Goal: Task Accomplishment & Management: Use online tool/utility

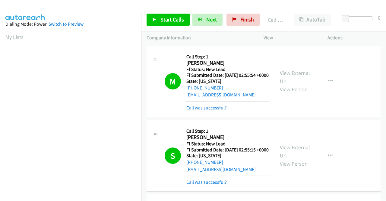
click at [221, 32] on div "Company Information" at bounding box center [199, 37] width 117 height 13
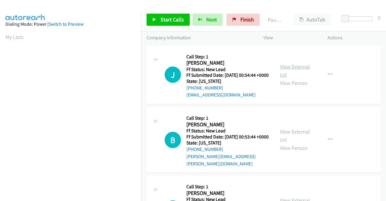
click at [293, 69] on link "View External Url" at bounding box center [295, 70] width 30 height 15
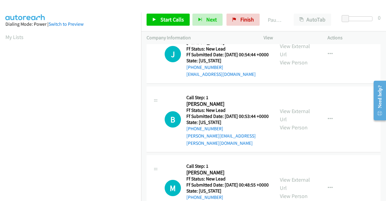
scroll to position [30, 0]
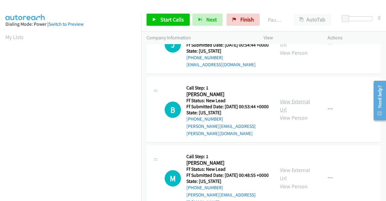
click at [298, 103] on link "View External Url" at bounding box center [295, 105] width 30 height 15
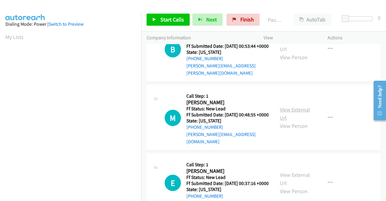
click at [302, 114] on link "View External Url" at bounding box center [295, 113] width 30 height 15
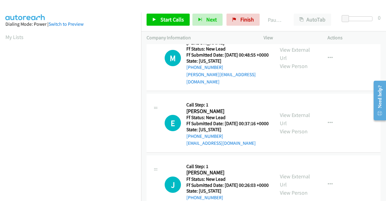
scroll to position [151, 0]
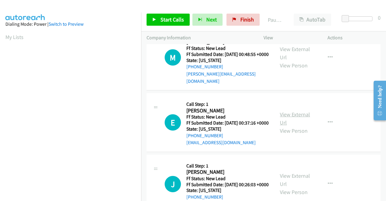
click at [293, 122] on link "View External Url" at bounding box center [295, 118] width 30 height 15
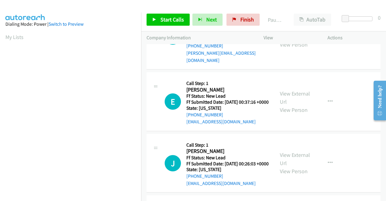
scroll to position [181, 0]
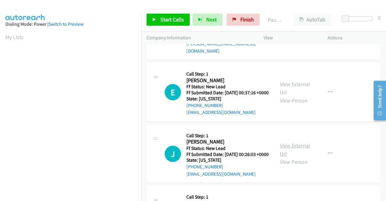
click at [301, 156] on link "View External Url" at bounding box center [295, 149] width 30 height 15
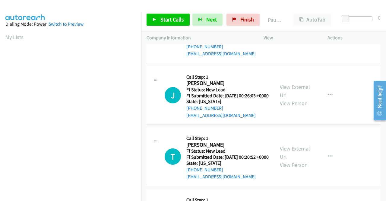
scroll to position [241, 0]
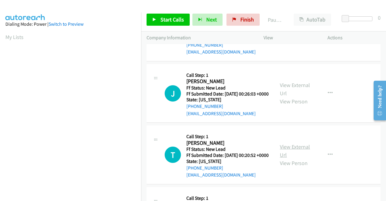
click at [286, 158] on link "View External Url" at bounding box center [295, 150] width 30 height 15
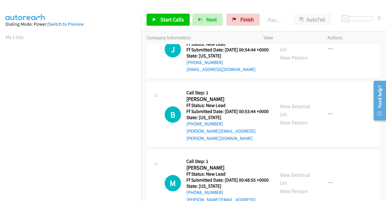
scroll to position [0, 0]
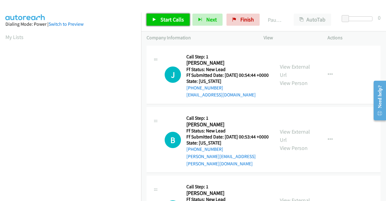
click at [169, 23] on link "Start Calls" at bounding box center [168, 20] width 43 height 12
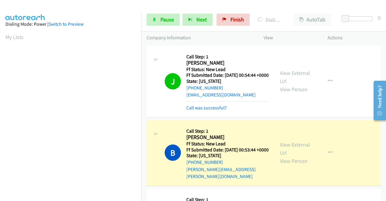
click at [259, 5] on div at bounding box center [190, 11] width 381 height 23
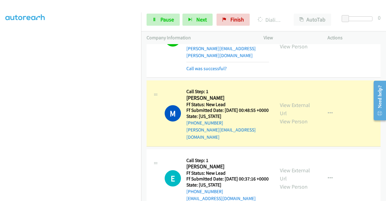
scroll to position [138, 0]
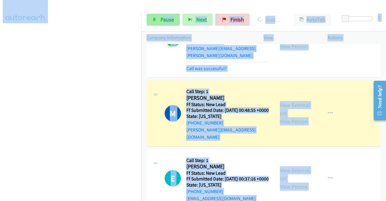
click at [160, 23] on main "Start Calls Pause Next Finish Dialing Michael Cort AutoTab AutoTab 0 Company In…" at bounding box center [193, 14] width 386 height 29
click at [159, 23] on link "Pause" at bounding box center [163, 20] width 33 height 12
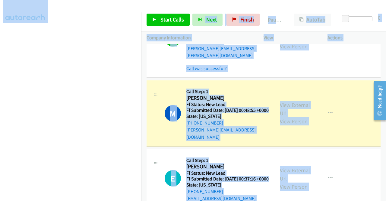
drag, startPoint x: 144, startPoint y: 81, endPoint x: 154, endPoint y: 70, distance: 14.9
click at [144, 79] on td "B Callback Scheduled Call Step: 1 Brenna Norwil America/Los_Angeles Ff Status: …" at bounding box center [263, 38] width 245 height 81
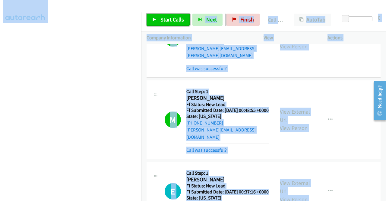
click at [166, 22] on span "Start Calls" at bounding box center [172, 19] width 24 height 7
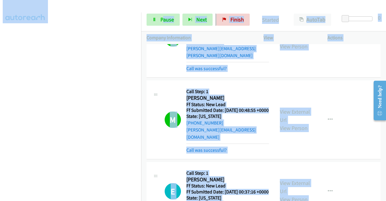
click at [339, 79] on td "B Callback Scheduled Call Step: 1 Brenna Norwil America/Los_Angeles Ff Status: …" at bounding box center [263, 38] width 245 height 81
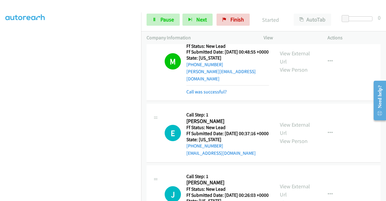
scroll to position [181, 0]
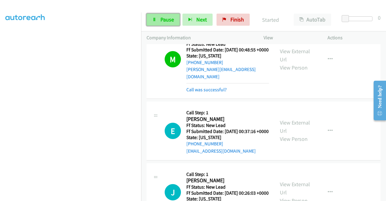
click at [153, 18] on icon at bounding box center [154, 20] width 4 height 4
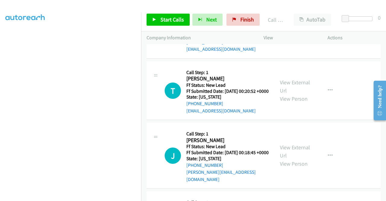
scroll to position [392, 0]
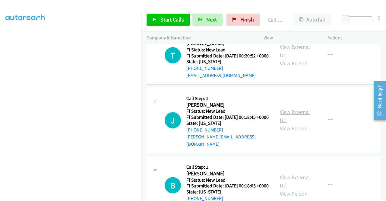
click at [303, 123] on link "View External Url" at bounding box center [295, 115] width 30 height 15
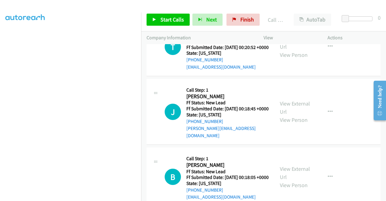
scroll to position [422, 0]
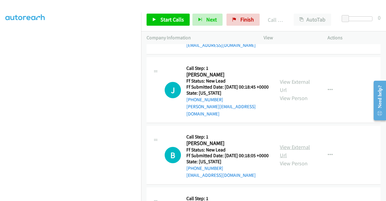
click at [295, 158] on link "View External Url" at bounding box center [295, 150] width 30 height 15
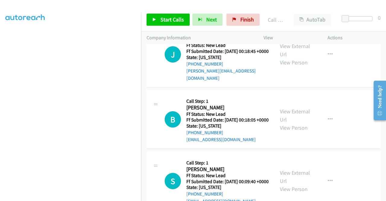
scroll to position [483, 0]
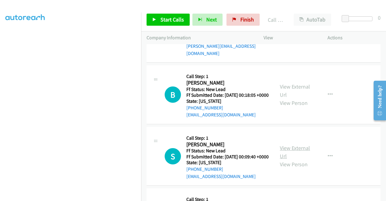
click at [300, 159] on link "View External Url" at bounding box center [295, 151] width 30 height 15
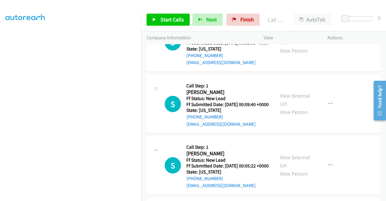
scroll to position [573, 0]
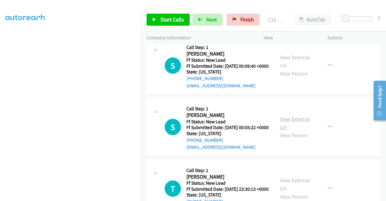
click at [296, 130] on link "View External Url" at bounding box center [295, 122] width 30 height 15
click at [172, 20] on span "Start Calls" at bounding box center [172, 19] width 24 height 7
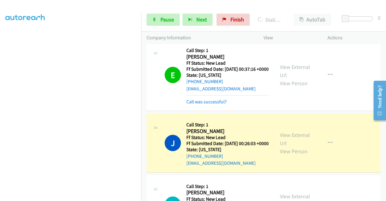
scroll to position [241, 0]
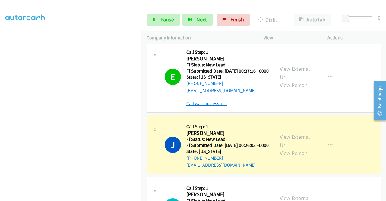
click at [215, 106] on link "Call was successful?" at bounding box center [206, 103] width 40 height 6
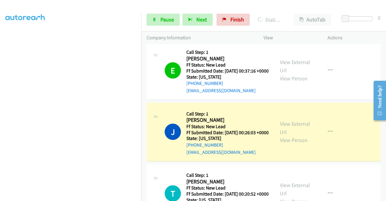
scroll to position [0, 0]
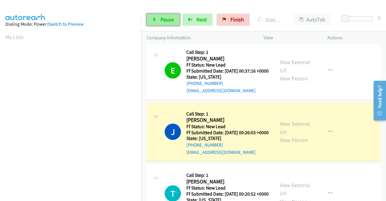
click at [159, 23] on link "Pause" at bounding box center [163, 20] width 33 height 12
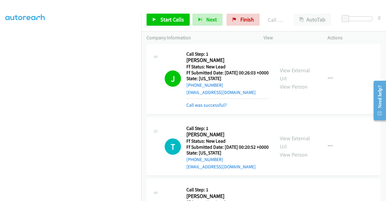
scroll to position [302, 0]
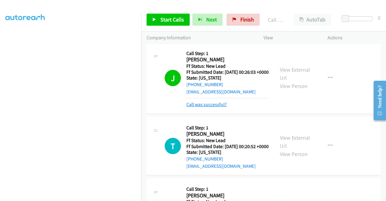
click at [220, 107] on link "Call was successful?" at bounding box center [206, 104] width 40 height 6
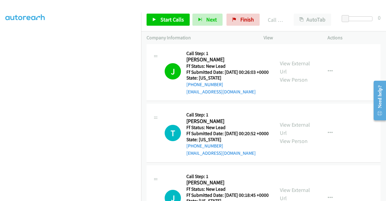
click at [337, 101] on div "J Callback Scheduled Call Step: 1 Josh Blee America/Los_Angeles Ff Status: New …" at bounding box center [264, 71] width 234 height 59
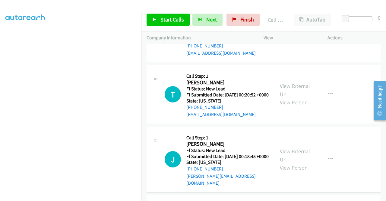
scroll to position [362, 0]
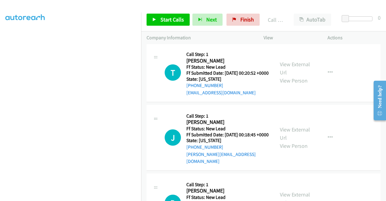
click at [142, 93] on td "T Callback Scheduled Call Step: 1 Tosca Tolentino America/Los_Angeles Ff Status…" at bounding box center [263, 73] width 245 height 62
click at [145, 172] on td "J Callback Scheduled Call Step: 1 Joelle Marie Nourse America/Los_Angeles Ff St…" at bounding box center [263, 137] width 245 height 68
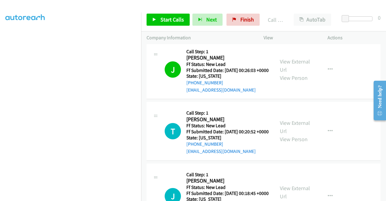
scroll to position [302, 0]
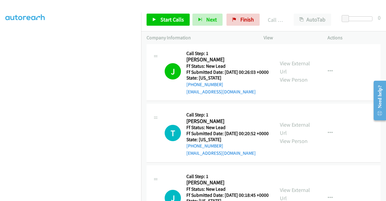
click at [199, 126] on div "Callback Scheduled Call Step: 1 Tosca Tolentino America/Los_Angeles Ff Status: …" at bounding box center [227, 133] width 82 height 48
click at [170, 22] on span "Start Calls" at bounding box center [172, 19] width 24 height 7
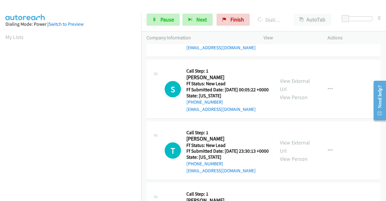
scroll to position [633, 0]
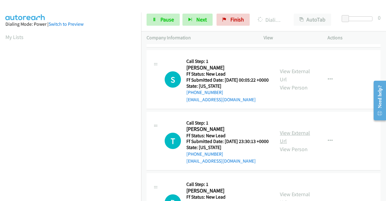
click at [292, 144] on link "View External Url" at bounding box center [295, 136] width 30 height 15
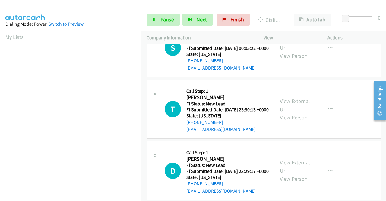
scroll to position [694, 0]
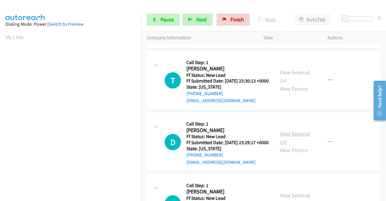
click at [295, 145] on link "View External Url" at bounding box center [295, 137] width 30 height 15
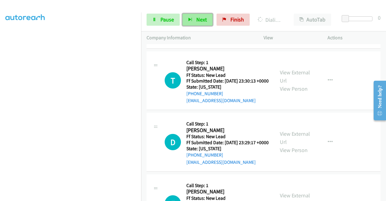
click at [187, 17] on button "Next" at bounding box center [197, 20] width 30 height 12
click at [167, 17] on span "Pause" at bounding box center [167, 19] width 14 height 7
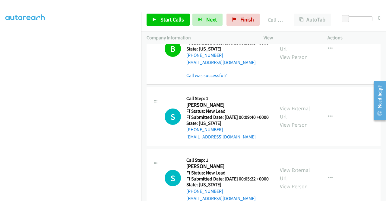
scroll to position [525, 0]
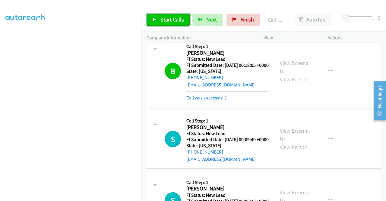
click at [155, 18] on icon at bounding box center [154, 20] width 4 height 4
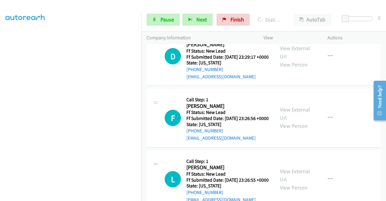
scroll to position [827, 0]
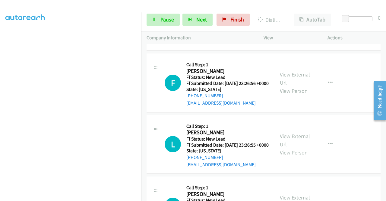
click at [297, 86] on link "View External Url" at bounding box center [295, 78] width 30 height 15
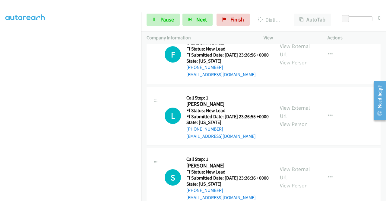
scroll to position [887, 0]
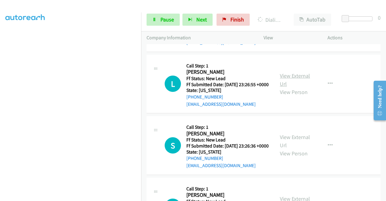
click at [304, 87] on link "View External Url" at bounding box center [295, 79] width 30 height 15
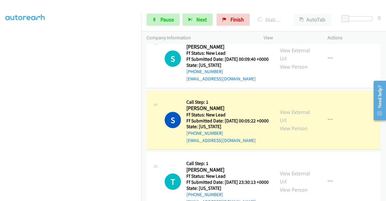
scroll to position [586, 0]
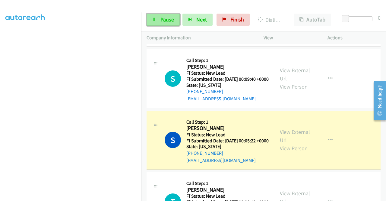
click at [160, 19] on link "Pause" at bounding box center [163, 20] width 33 height 12
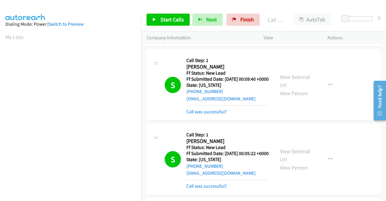
scroll to position [616, 0]
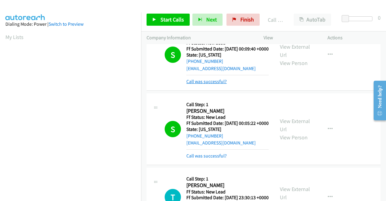
click at [223, 84] on link "Call was successful?" at bounding box center [206, 81] width 40 height 6
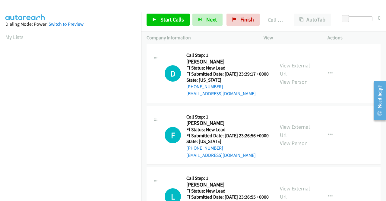
scroll to position [797, 0]
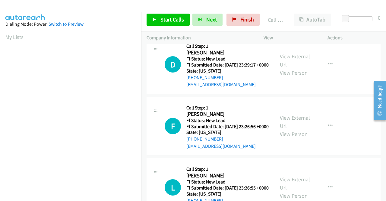
click at [339, 33] on div "T Callback Scheduled Call Step: 1 Tunde Tunji America/Chicago Ff Status: New Le…" at bounding box center [264, 3] width 234 height 59
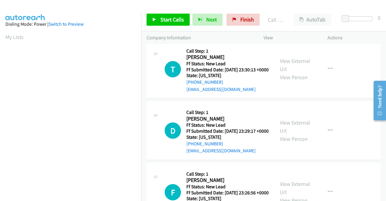
scroll to position [706, 0]
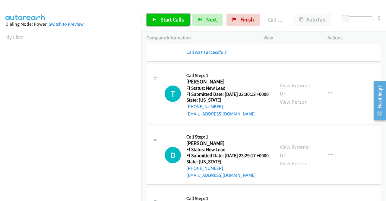
click at [172, 23] on link "Start Calls" at bounding box center [168, 20] width 43 height 12
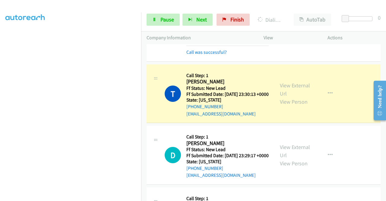
scroll to position [133, 0]
click at [163, 19] on span "Pause" at bounding box center [167, 19] width 14 height 7
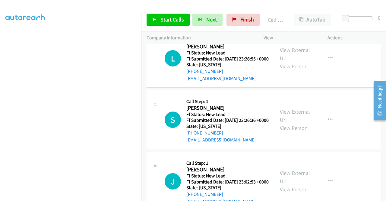
scroll to position [948, 0]
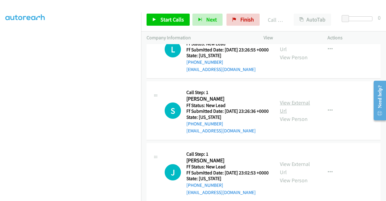
click at [294, 114] on link "View External Url" at bounding box center [295, 106] width 30 height 15
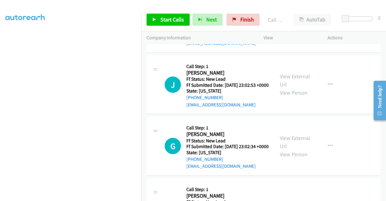
scroll to position [1038, 0]
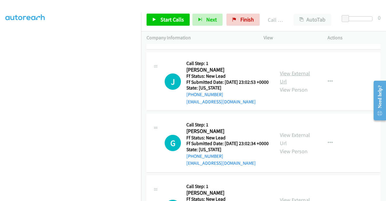
click at [294, 85] on link "View External Url" at bounding box center [295, 77] width 30 height 15
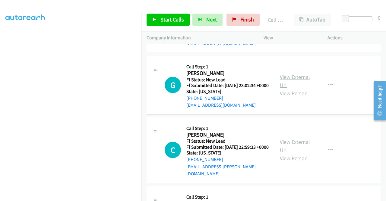
scroll to position [1098, 0]
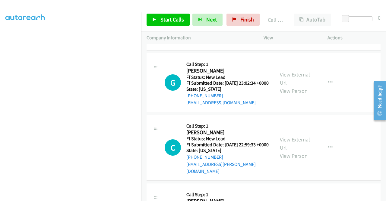
click at [300, 86] on link "View External Url" at bounding box center [295, 78] width 30 height 15
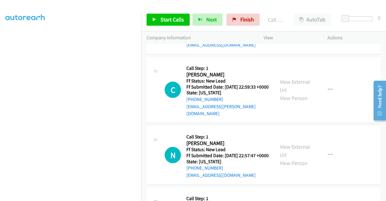
scroll to position [1159, 0]
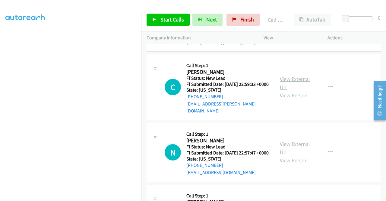
click at [298, 90] on link "View External Url" at bounding box center [295, 82] width 30 height 15
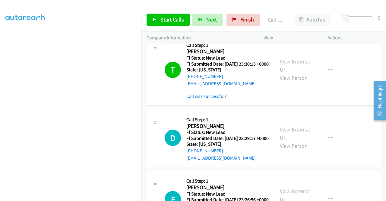
scroll to position [797, 0]
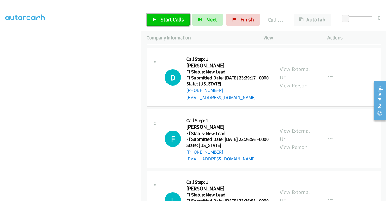
click at [159, 17] on link "Start Calls" at bounding box center [168, 20] width 43 height 12
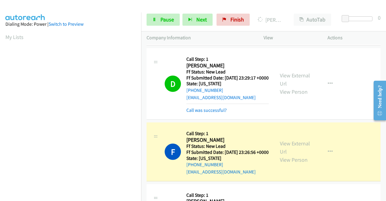
scroll to position [138, 0]
click at [175, 13] on div "Start Calls Pause Next Finish Dialing Farah Burnett AutoTab AutoTab 0" at bounding box center [263, 19] width 245 height 23
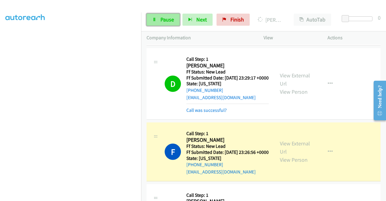
click at [176, 16] on link "Pause" at bounding box center [163, 20] width 33 height 12
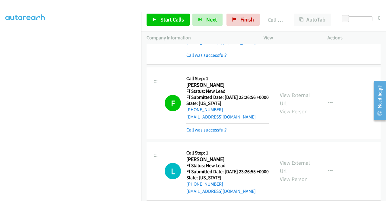
scroll to position [857, 0]
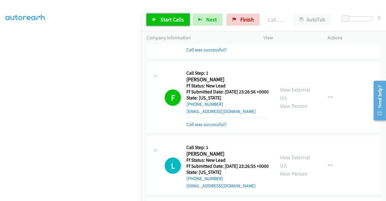
click at [154, 21] on icon at bounding box center [154, 20] width 4 height 4
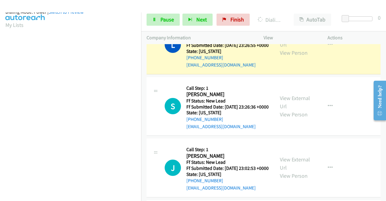
scroll to position [138, 0]
click at [160, 19] on link "Pause" at bounding box center [163, 20] width 33 height 12
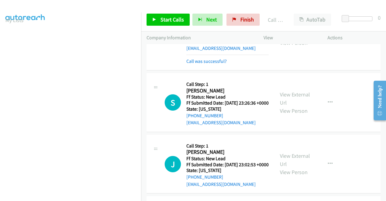
scroll to position [1008, 0]
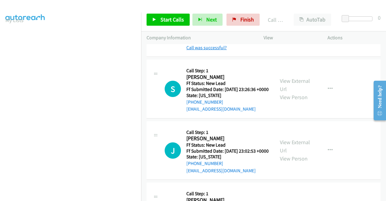
click at [214, 50] on link "Call was successful?" at bounding box center [206, 48] width 40 height 6
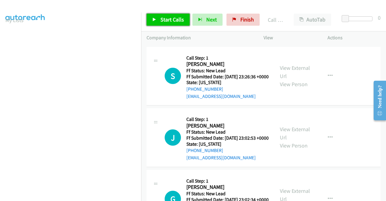
click at [173, 22] on span "Start Calls" at bounding box center [172, 19] width 24 height 7
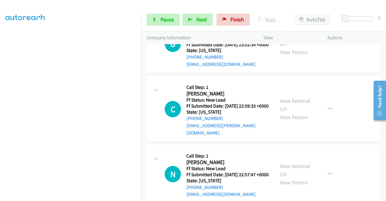
scroll to position [1129, 0]
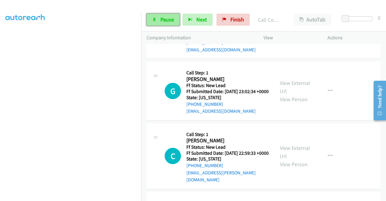
click at [161, 20] on span "Pause" at bounding box center [167, 19] width 14 height 7
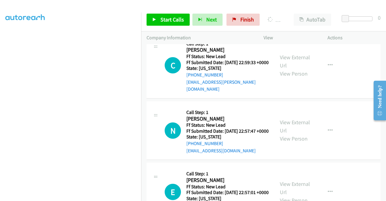
scroll to position [1279, 0]
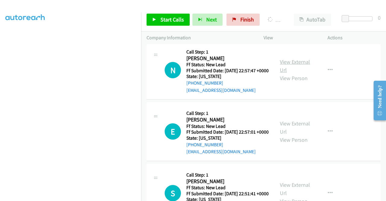
click at [302, 73] on link "View External Url" at bounding box center [295, 65] width 30 height 15
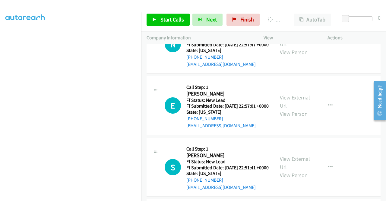
scroll to position [1340, 0]
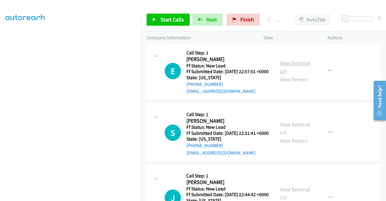
click at [285, 74] on link "View External Url" at bounding box center [295, 66] width 30 height 15
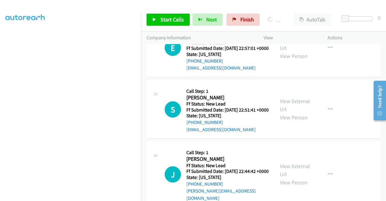
scroll to position [1400, 0]
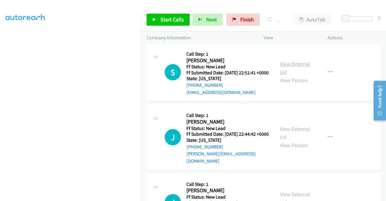
click at [291, 75] on link "View External Url" at bounding box center [295, 67] width 30 height 15
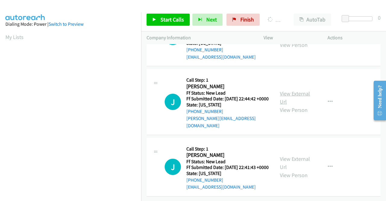
scroll to position [1460, 0]
click at [296, 105] on link "View External Url" at bounding box center [295, 97] width 30 height 15
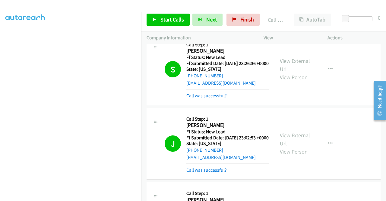
scroll to position [1111, 0]
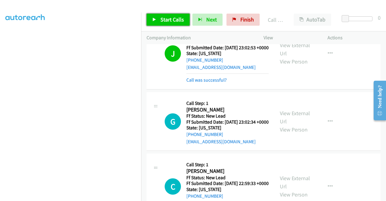
click at [173, 21] on span "Start Calls" at bounding box center [172, 19] width 24 height 7
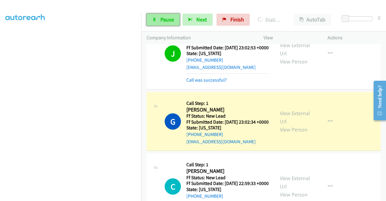
click at [159, 18] on link "Pause" at bounding box center [163, 20] width 33 height 12
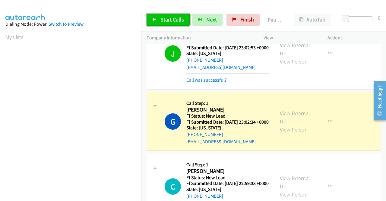
scroll to position [138, 0]
click at [158, 21] on link "Start Calls" at bounding box center [168, 20] width 43 height 12
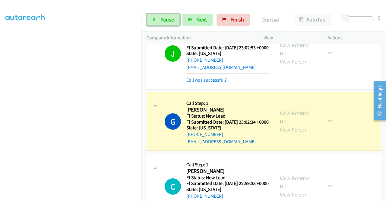
click at [158, 21] on link "Pause" at bounding box center [163, 20] width 33 height 12
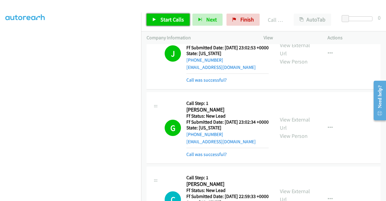
click at [153, 16] on link "Start Calls" at bounding box center [168, 20] width 43 height 12
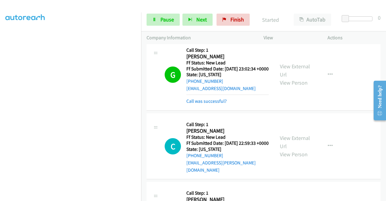
scroll to position [1232, 0]
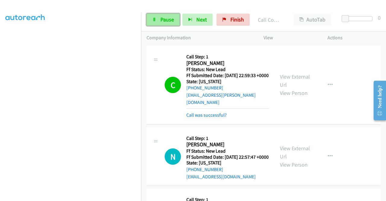
click at [162, 25] on link "Pause" at bounding box center [163, 20] width 33 height 12
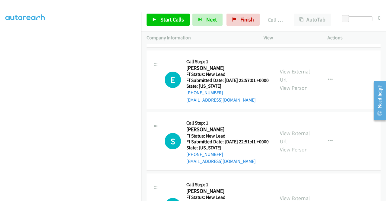
scroll to position [138, 0]
click at [175, 22] on span "Start Calls" at bounding box center [172, 19] width 24 height 7
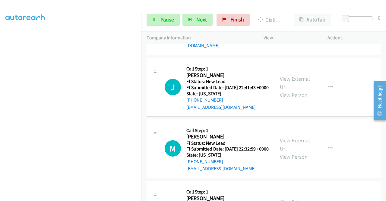
scroll to position [1594, 0]
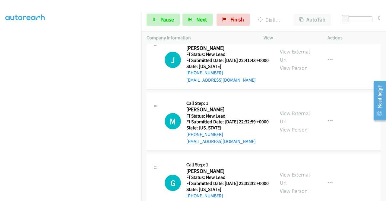
click at [304, 63] on link "View External Url" at bounding box center [295, 55] width 30 height 15
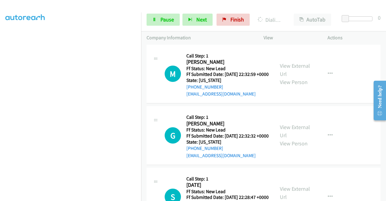
scroll to position [1684, 0]
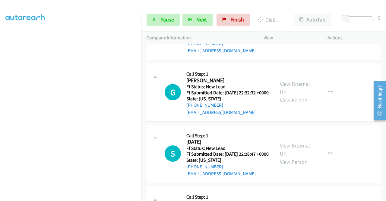
click at [296, 34] on link "View External Url" at bounding box center [295, 26] width 30 height 15
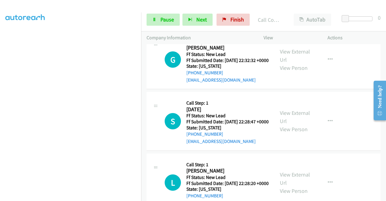
scroll to position [1818, 0]
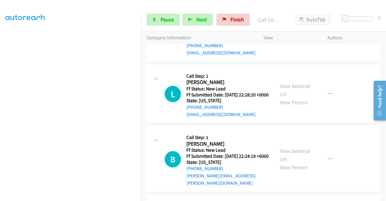
click at [294, 36] on link "View External Url" at bounding box center [295, 28] width 30 height 15
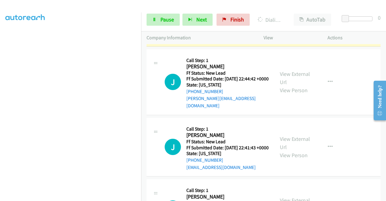
scroll to position [1486, 0]
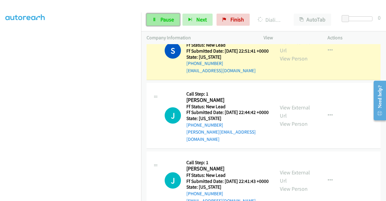
click at [166, 19] on span "Pause" at bounding box center [167, 19] width 14 height 7
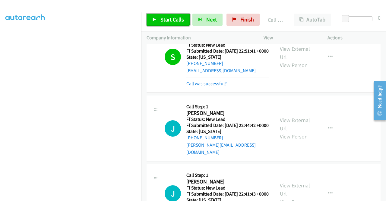
click at [171, 19] on span "Start Calls" at bounding box center [172, 19] width 24 height 7
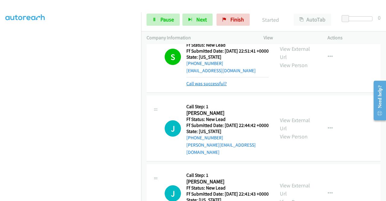
click at [217, 86] on link "Call was successful?" at bounding box center [206, 84] width 40 height 6
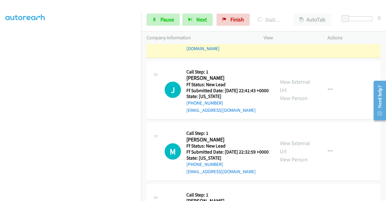
scroll to position [17, 0]
click at [158, 23] on link "Pause" at bounding box center [163, 20] width 33 height 12
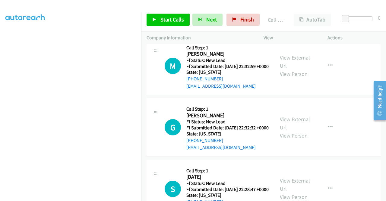
scroll to position [1667, 0]
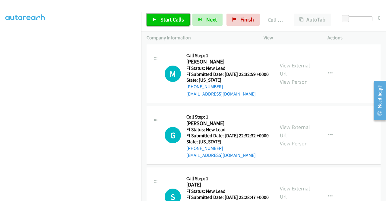
click at [164, 17] on span "Start Calls" at bounding box center [172, 19] width 24 height 7
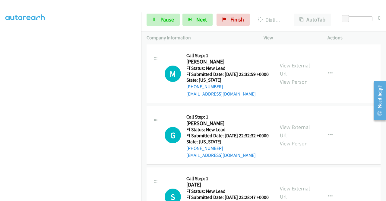
drag, startPoint x: 372, startPoint y: 73, endPoint x: 354, endPoint y: 87, distance: 22.0
click at [372, 43] on td "J Callback Scheduled Call Step: 1 Jason Sines America/New_York Ff Status: New L…" at bounding box center [263, 13] width 245 height 62
click at [160, 20] on span "Pause" at bounding box center [167, 19] width 14 height 7
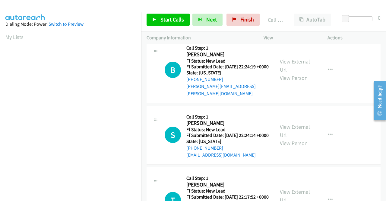
scroll to position [1938, 0]
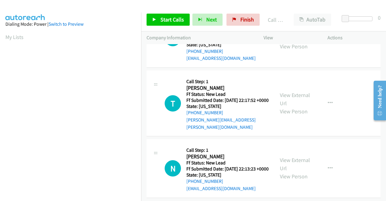
scroll to position [2059, 0]
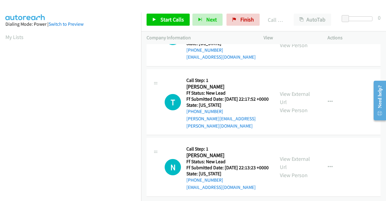
click at [294, 40] on link "View External Url" at bounding box center [295, 32] width 30 height 15
click at [242, 5] on div at bounding box center [190, 11] width 381 height 23
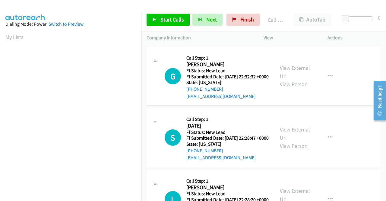
scroll to position [1727, 0]
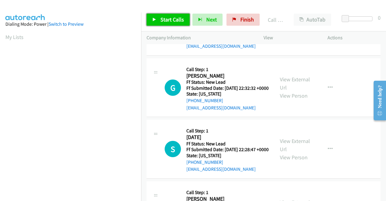
click at [162, 22] on span "Start Calls" at bounding box center [172, 19] width 24 height 7
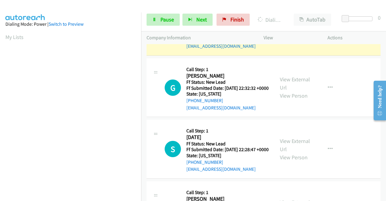
drag, startPoint x: 225, startPoint y: 141, endPoint x: 192, endPoint y: 142, distance: 32.9
click at [192, 43] on div "+1 707-272-3715" at bounding box center [227, 39] width 82 height 7
copy link "707-272-3715"
click at [166, 19] on span "Pause" at bounding box center [167, 19] width 14 height 7
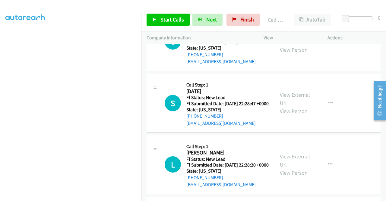
scroll to position [1788, 0]
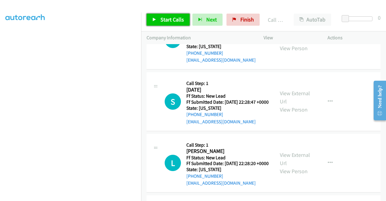
click at [163, 20] on span "Start Calls" at bounding box center [172, 19] width 24 height 7
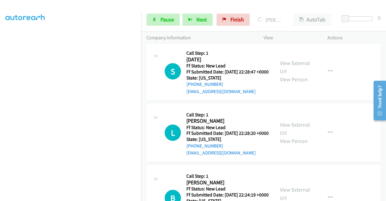
scroll to position [0, 0]
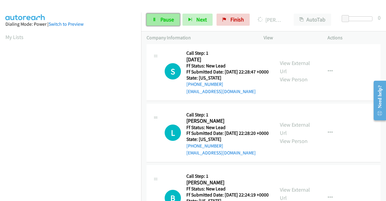
click at [162, 21] on span "Pause" at bounding box center [167, 19] width 14 height 7
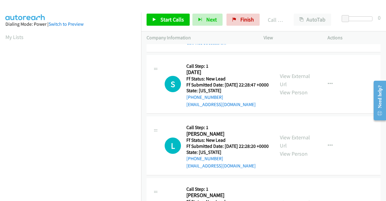
scroll to position [138, 0]
click at [209, 46] on link "Call was successful?" at bounding box center [206, 43] width 40 height 6
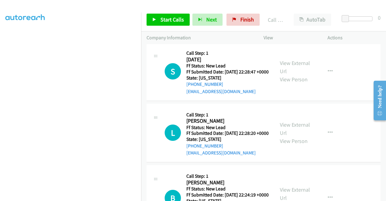
click at [214, 5] on div at bounding box center [190, 11] width 381 height 23
click at [176, 21] on span "Start Calls" at bounding box center [172, 19] width 24 height 7
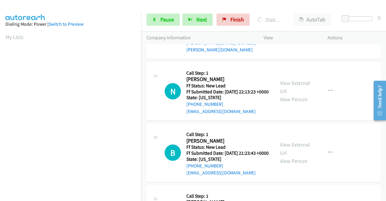
scroll to position [2119, 0]
click at [303, 29] on link "View External Url" at bounding box center [295, 21] width 30 height 15
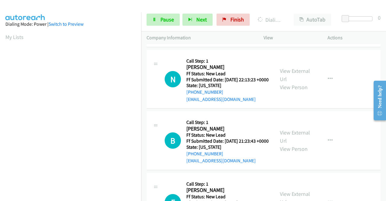
scroll to position [2150, 0]
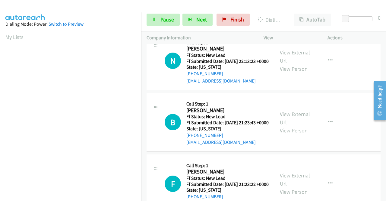
click at [300, 64] on link "View External Url" at bounding box center [295, 56] width 30 height 15
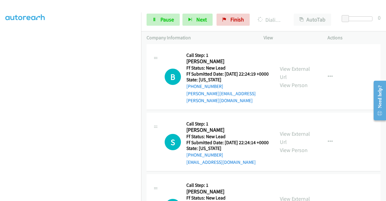
scroll to position [60, 0]
click at [157, 20] on link "Pause" at bounding box center [163, 20] width 33 height 12
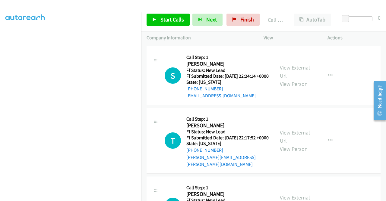
scroll to position [2042, 0]
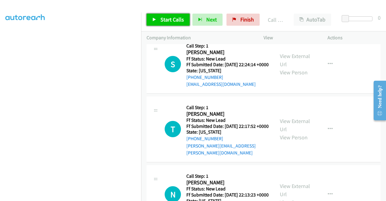
click at [173, 21] on span "Start Calls" at bounding box center [172, 19] width 24 height 7
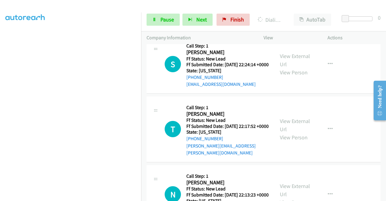
scroll to position [0, 0]
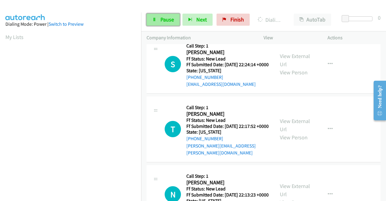
click at [156, 24] on link "Pause" at bounding box center [163, 20] width 33 height 12
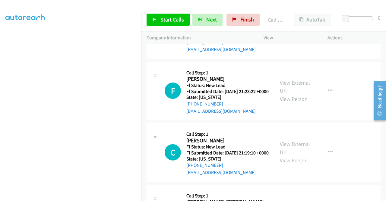
scroll to position [2283, 0]
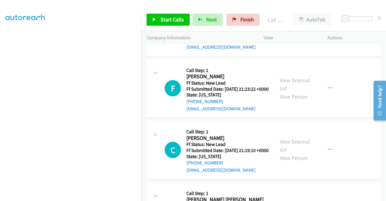
click at [299, 30] on link "View External Url" at bounding box center [295, 22] width 30 height 15
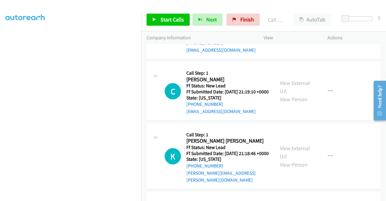
scroll to position [2344, 0]
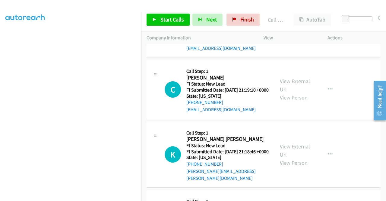
click at [304, 31] on link "View External Url" at bounding box center [295, 23] width 30 height 15
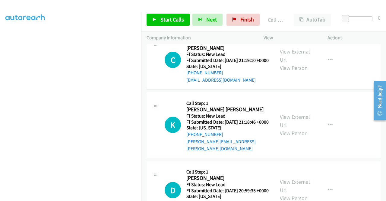
scroll to position [2404, 0]
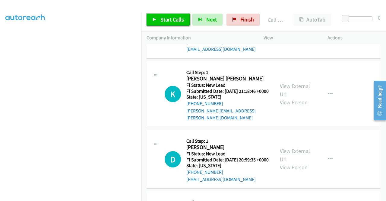
click at [173, 21] on span "Start Calls" at bounding box center [172, 19] width 24 height 7
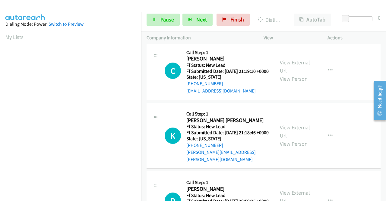
scroll to position [138, 0]
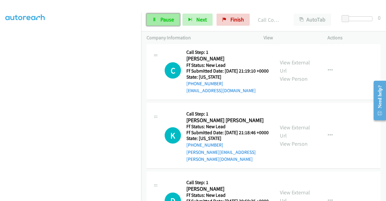
click at [163, 16] on span "Pause" at bounding box center [167, 19] width 14 height 7
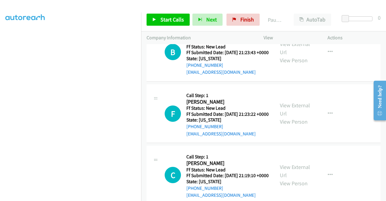
scroll to position [2298, 0]
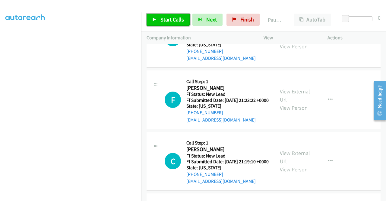
click at [182, 21] on span "Start Calls" at bounding box center [172, 19] width 24 height 7
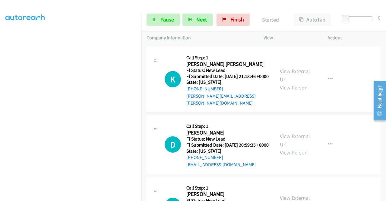
scroll to position [2449, 0]
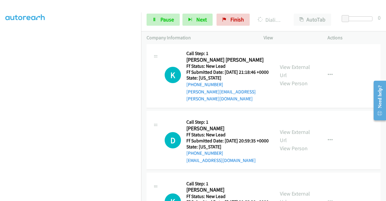
click at [298, 14] on link "View External Url" at bounding box center [295, 5] width 30 height 15
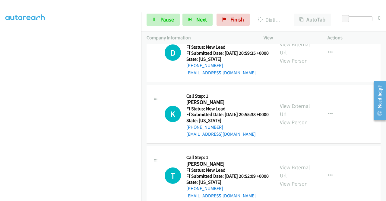
scroll to position [2539, 0]
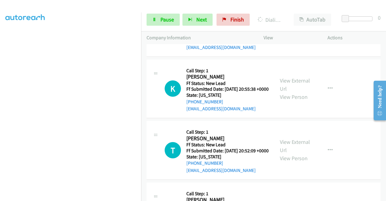
scroll to position [2599, 0]
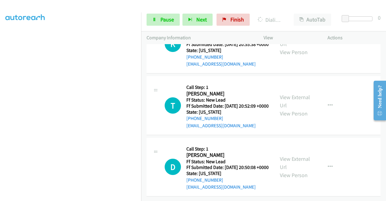
scroll to position [2660, 0]
click at [299, 47] on link "View External Url" at bounding box center [295, 39] width 30 height 15
click at [294, 109] on link "View External Url" at bounding box center [295, 101] width 30 height 15
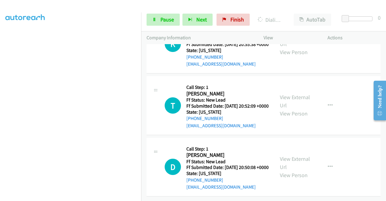
drag, startPoint x: 145, startPoint y: 132, endPoint x: 152, endPoint y: 133, distance: 7.0
click at [145, 136] on td "D Callback Scheduled Call Step: 1 Douglas Turner America/New_York Ff Status: Ne…" at bounding box center [263, 167] width 245 height 62
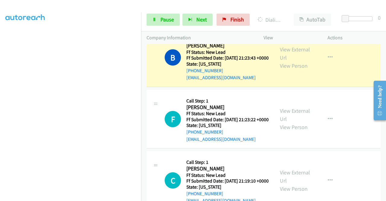
scroll to position [2266, 0]
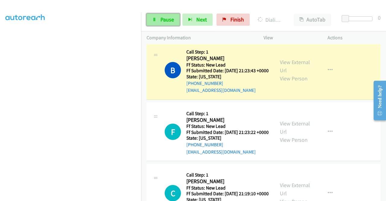
click at [158, 15] on link "Pause" at bounding box center [163, 20] width 33 height 12
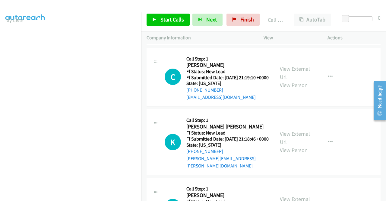
scroll to position [2417, 0]
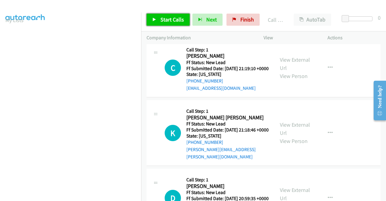
click at [183, 22] on span "Start Calls" at bounding box center [172, 19] width 24 height 7
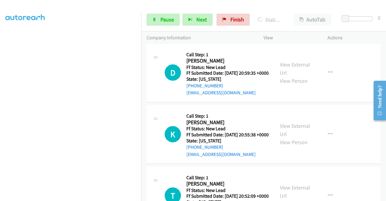
scroll to position [138, 0]
click at [159, 20] on link "Pause" at bounding box center [163, 20] width 33 height 12
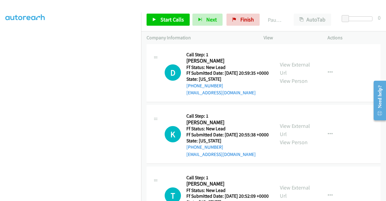
click at [161, 7] on div at bounding box center [190, 11] width 381 height 23
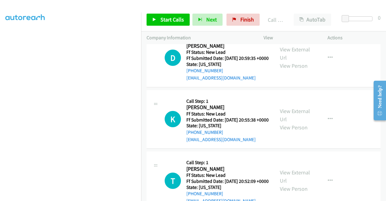
scroll to position [2658, 0]
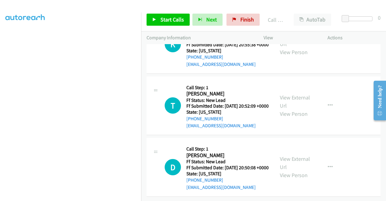
scroll to position [2829, 0]
click at [294, 155] on link "View External Url" at bounding box center [295, 162] width 30 height 15
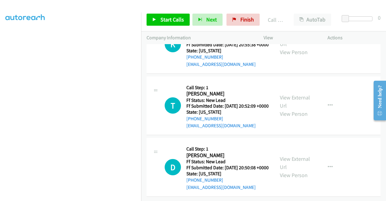
scroll to position [2829, 0]
drag, startPoint x: 241, startPoint y: 182, endPoint x: 181, endPoint y: 182, distance: 60.0
click at [181, 182] on div "D Callback Scheduled Call Step: 1 Douglas Turner America/New_York Ff Status: Ne…" at bounding box center [217, 167] width 104 height 48
copy link "sailordoug7@gmail.com"
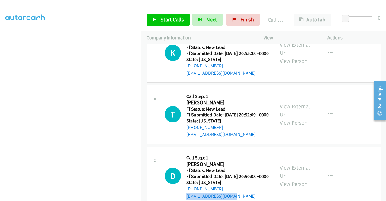
click at [289, 37] on link "Skip Call" at bounding box center [298, 31] width 80 height 12
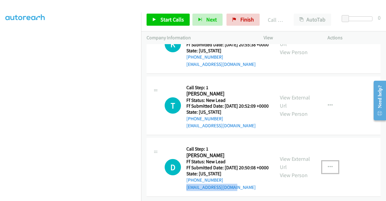
click at [328, 164] on icon "button" at bounding box center [330, 166] width 5 height 5
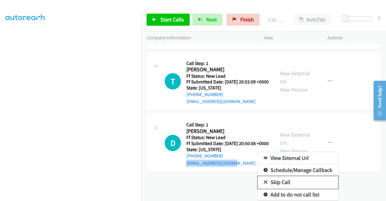
click at [293, 180] on link "Skip Call" at bounding box center [298, 182] width 80 height 12
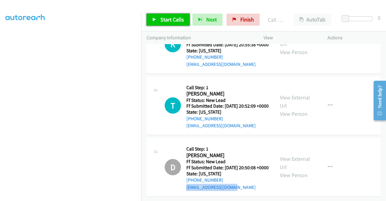
click at [165, 20] on span "Start Calls" at bounding box center [172, 19] width 24 height 7
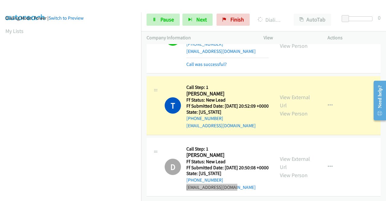
scroll to position [0, 0]
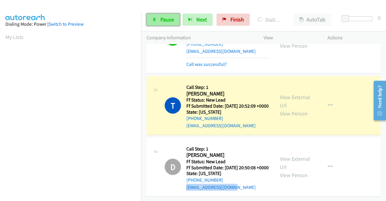
click at [165, 16] on span "Pause" at bounding box center [167, 19] width 14 height 7
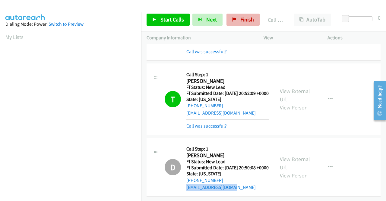
scroll to position [2882, 0]
drag, startPoint x: 235, startPoint y: 14, endPoint x: 218, endPoint y: 32, distance: 24.3
click at [235, 14] on link "Finish" at bounding box center [243, 20] width 33 height 12
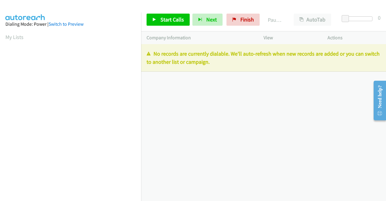
click at [249, 12] on div "Start Calls Pause Next Finish Paused AutoTab AutoTab 0" at bounding box center [263, 19] width 245 height 23
click at [242, 19] on span "Finish" at bounding box center [247, 19] width 14 height 7
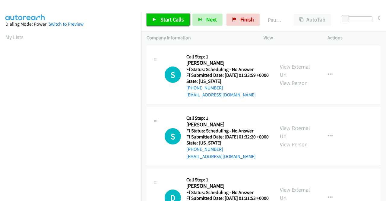
click at [167, 17] on span "Start Calls" at bounding box center [172, 19] width 24 height 7
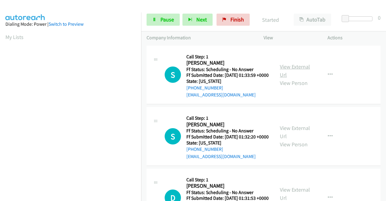
click at [296, 70] on link "View External Url" at bounding box center [295, 70] width 30 height 15
click at [298, 135] on link "View External Url" at bounding box center [295, 131] width 30 height 15
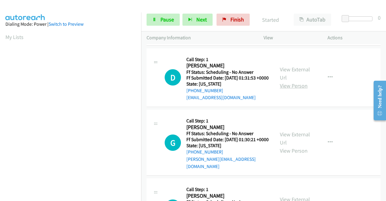
scroll to position [121, 0]
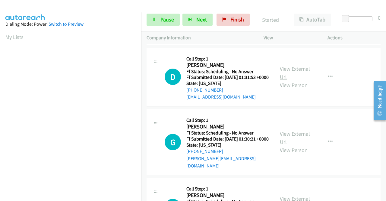
click at [299, 80] on link "View External Url" at bounding box center [295, 72] width 30 height 15
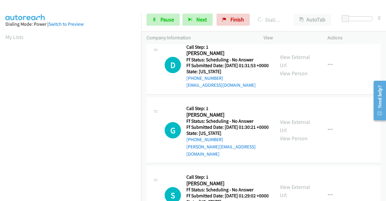
scroll to position [151, 0]
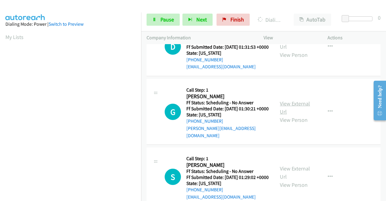
click at [299, 115] on link "View External Url" at bounding box center [295, 107] width 30 height 15
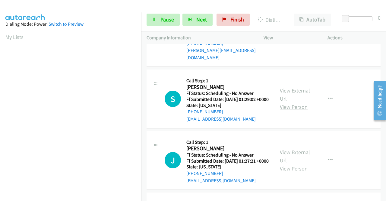
scroll to position [241, 0]
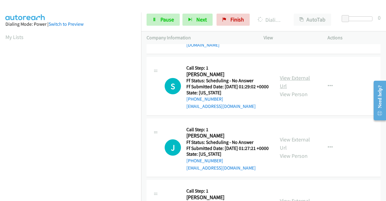
click at [297, 89] on link "View External Url" at bounding box center [295, 81] width 30 height 15
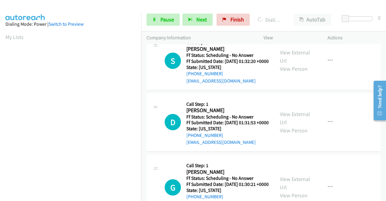
scroll to position [0, 0]
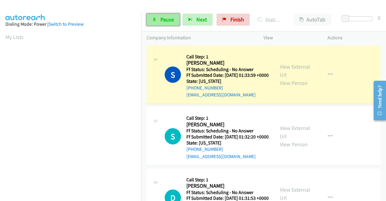
click at [160, 20] on span "Pause" at bounding box center [167, 19] width 14 height 7
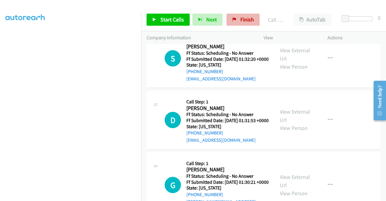
scroll to position [103, 0]
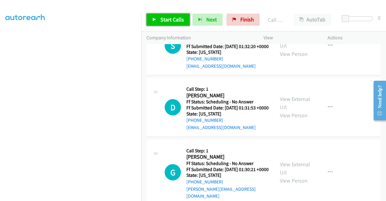
click at [166, 20] on span "Start Calls" at bounding box center [172, 19] width 24 height 7
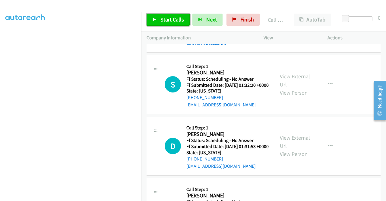
scroll to position [13, 0]
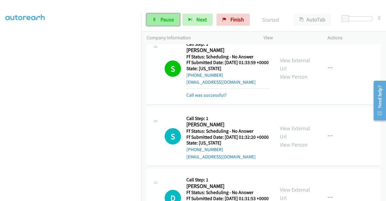
click at [162, 21] on span "Pause" at bounding box center [167, 19] width 14 height 7
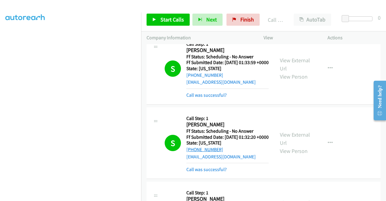
drag, startPoint x: 226, startPoint y: 160, endPoint x: 192, endPoint y: 163, distance: 33.5
click at [192, 153] on div "[PHONE_NUMBER]" at bounding box center [227, 149] width 82 height 7
click at [248, 20] on span "Finish" at bounding box center [247, 19] width 14 height 7
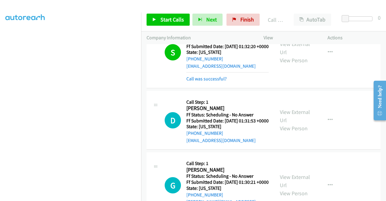
scroll to position [133, 0]
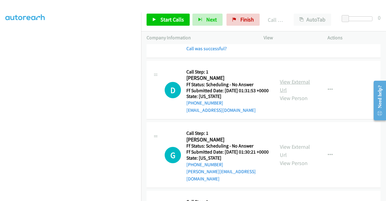
click at [304, 93] on link "View External Url" at bounding box center [295, 85] width 30 height 15
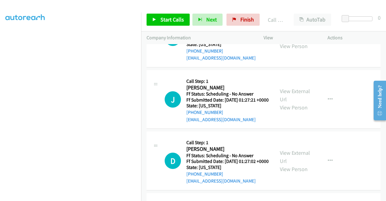
scroll to position [344, 0]
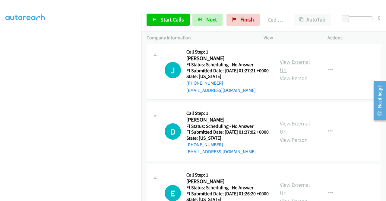
click at [294, 73] on link "View External Url" at bounding box center [295, 65] width 30 height 15
click at [175, 20] on span "Start Calls" at bounding box center [172, 19] width 24 height 7
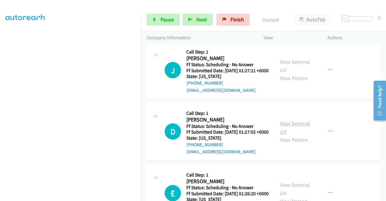
click at [293, 135] on link "View External Url" at bounding box center [295, 127] width 30 height 15
click at [379, 40] on td "S Callback Scheduled Call Step: 1 [PERSON_NAME] America/Los_Angeles Ff Status: …" at bounding box center [263, 9] width 245 height 62
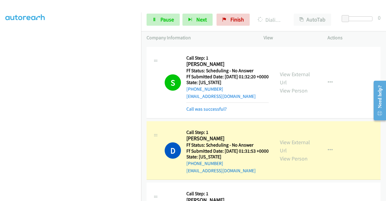
scroll to position [103, 0]
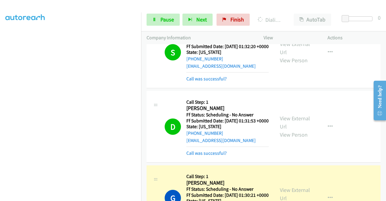
click at [219, 5] on div at bounding box center [190, 11] width 381 height 23
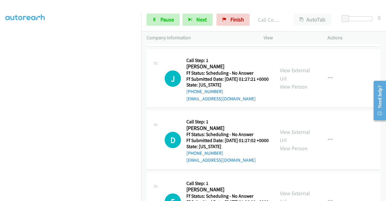
scroll to position [435, 0]
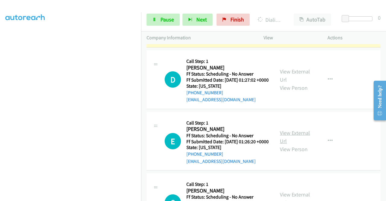
click at [295, 144] on link "View External Url" at bounding box center [295, 136] width 30 height 15
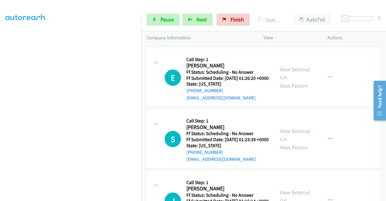
scroll to position [525, 0]
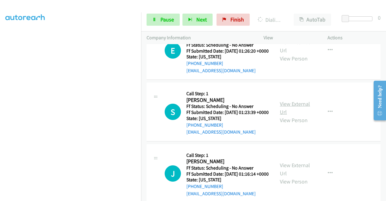
click at [299, 115] on link "View External Url" at bounding box center [295, 107] width 30 height 15
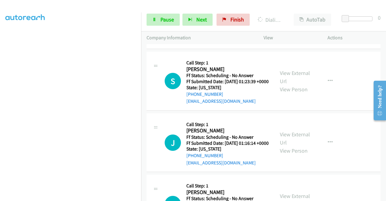
scroll to position [586, 0]
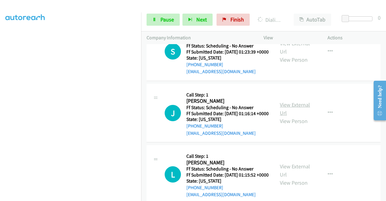
click at [291, 116] on link "View External Url" at bounding box center [295, 108] width 30 height 15
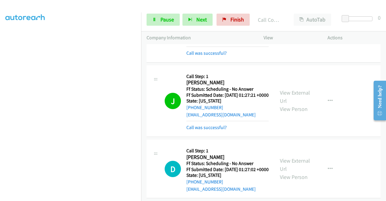
scroll to position [357, 0]
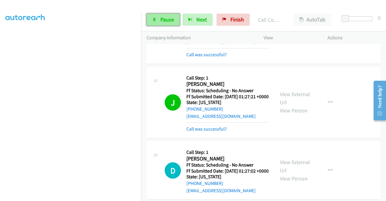
click at [168, 17] on span "Pause" at bounding box center [167, 19] width 14 height 7
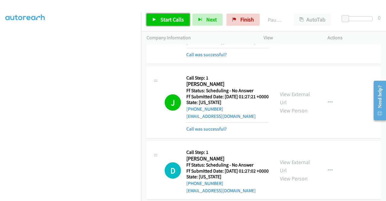
click at [168, 17] on span "Start Calls" at bounding box center [172, 19] width 24 height 7
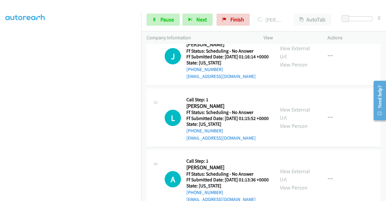
scroll to position [689, 0]
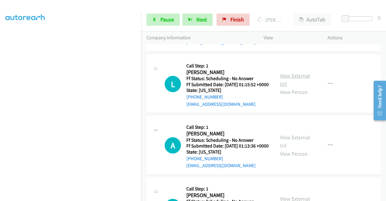
click at [303, 87] on link "View External Url" at bounding box center [295, 79] width 30 height 15
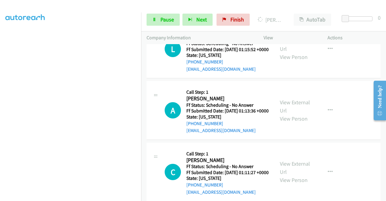
scroll to position [749, 0]
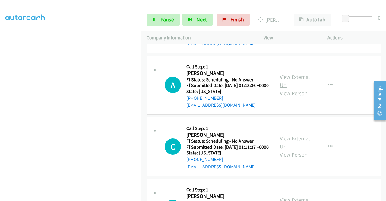
click at [293, 88] on link "View External Url" at bounding box center [295, 80] width 30 height 15
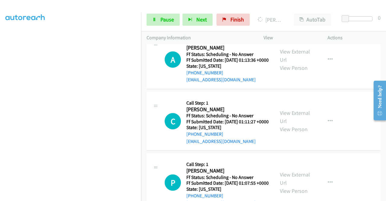
scroll to position [810, 0]
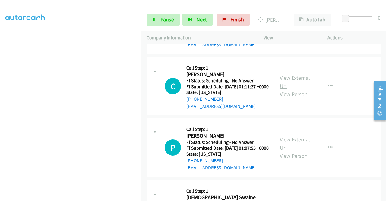
click at [303, 89] on link "View External Url" at bounding box center [295, 81] width 30 height 15
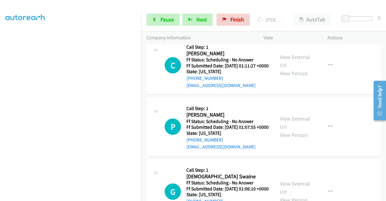
scroll to position [840, 0]
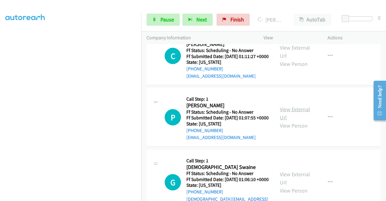
click at [281, 121] on link "View External Url" at bounding box center [295, 113] width 30 height 15
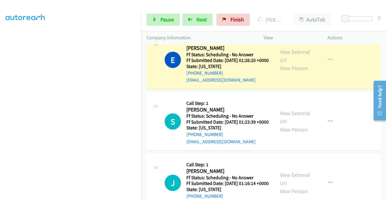
scroll to position [538, 0]
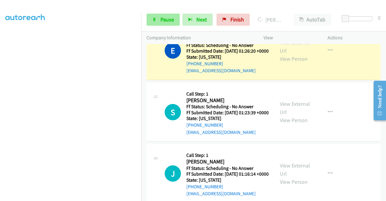
drag, startPoint x: 185, startPoint y: 5, endPoint x: 163, endPoint y: 18, distance: 25.3
click at [185, 5] on div at bounding box center [190, 11] width 381 height 23
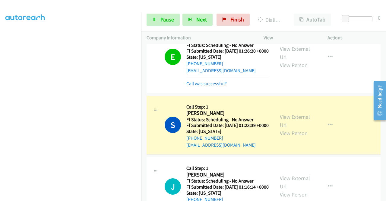
click at [369, 93] on div "E Callback Scheduled Call Step: 1 [PERSON_NAME] America/New_York Ff Status: Sch…" at bounding box center [264, 56] width 234 height 71
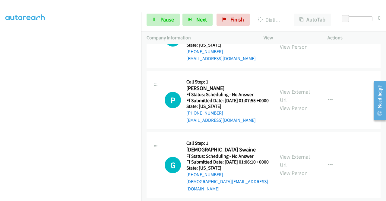
scroll to position [960, 0]
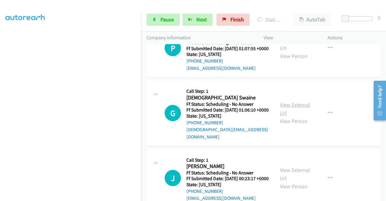
click at [300, 116] on link "View External Url" at bounding box center [295, 108] width 30 height 15
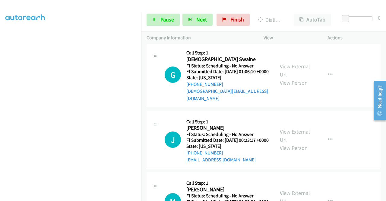
scroll to position [1051, 0]
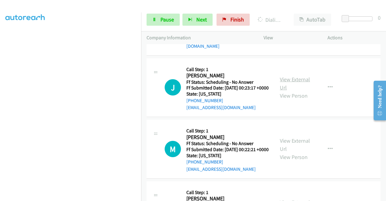
click at [297, 91] on link "View External Url" at bounding box center [295, 83] width 30 height 15
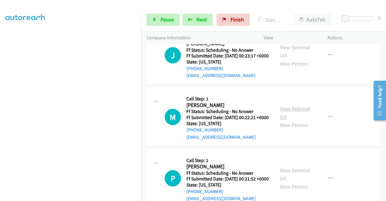
scroll to position [1111, 0]
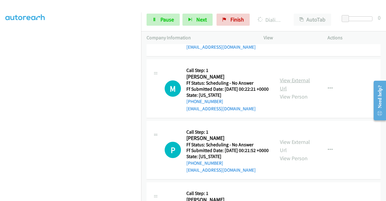
click at [297, 92] on link "View External Url" at bounding box center [295, 84] width 30 height 15
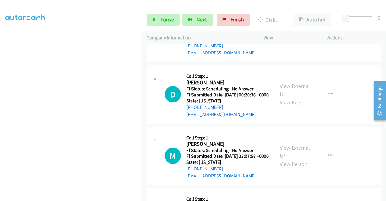
scroll to position [1232, 0]
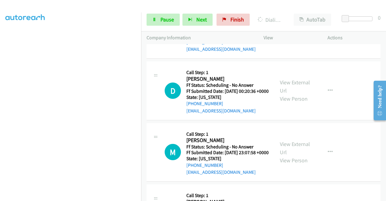
click at [296, 33] on link "View External Url" at bounding box center [295, 24] width 30 height 15
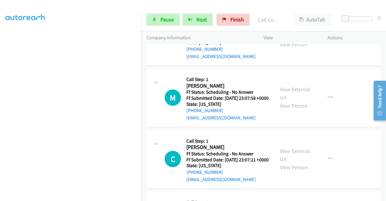
scroll to position [1305, 0]
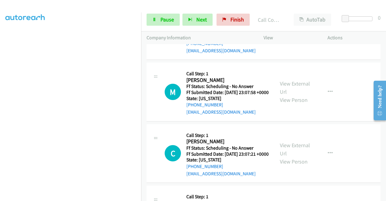
click at [293, 34] on link "View External Url" at bounding box center [295, 26] width 30 height 15
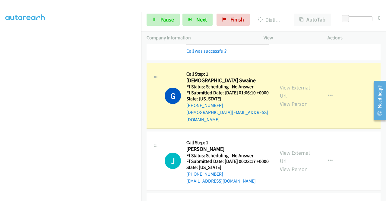
scroll to position [138, 0]
click at [158, 18] on link "Pause" at bounding box center [163, 20] width 33 height 12
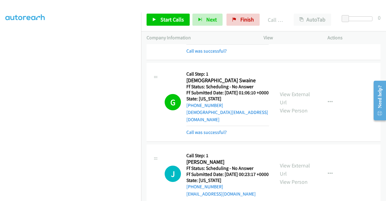
click at [253, 5] on div at bounding box center [190, 11] width 381 height 23
click at [166, 20] on span "Start Calls" at bounding box center [172, 19] width 24 height 7
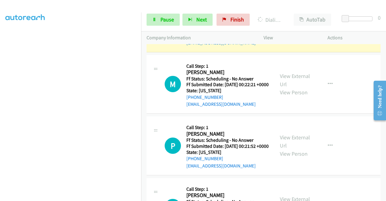
scroll to position [0, 0]
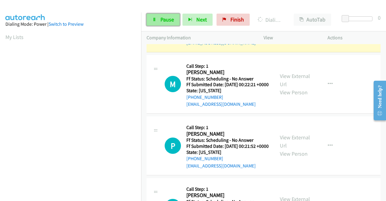
click at [158, 25] on link "Pause" at bounding box center [163, 20] width 33 height 12
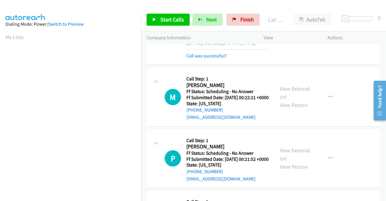
scroll to position [138, 0]
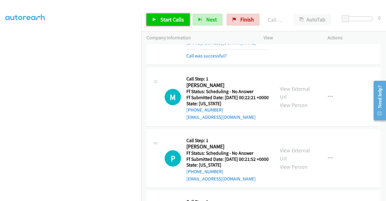
click at [165, 22] on span "Start Calls" at bounding box center [172, 19] width 24 height 7
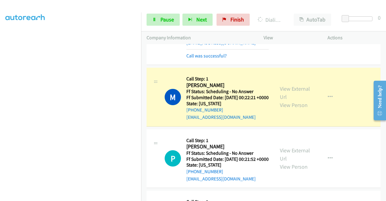
click at [376, 128] on td "M Callback Scheduled Call Step: 1 [PERSON_NAME] America/[GEOGRAPHIC_DATA] Ff St…" at bounding box center [263, 97] width 245 height 62
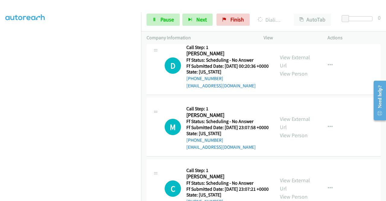
scroll to position [1348, 0]
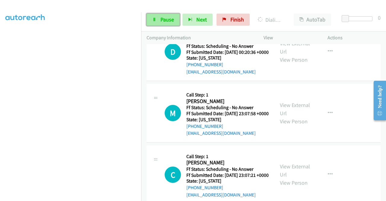
click at [166, 18] on span "Pause" at bounding box center [167, 19] width 14 height 7
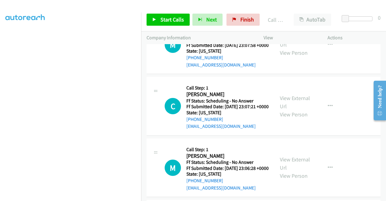
scroll to position [1438, 0]
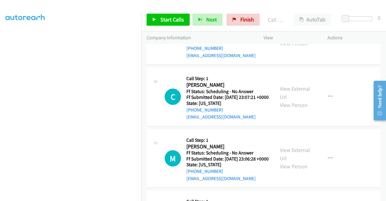
click at [301, 39] on link "View External Url" at bounding box center [295, 31] width 30 height 15
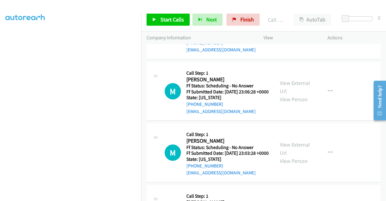
scroll to position [1529, 0]
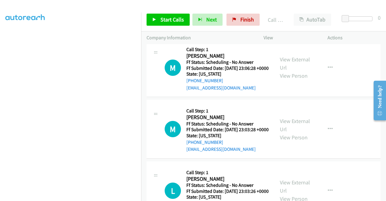
click at [301, 18] on div "View External Url View Person" at bounding box center [295, 6] width 31 height 24
click at [299, 10] on link "View External Url" at bounding box center [295, 2] width 30 height 15
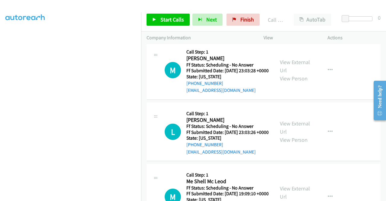
scroll to position [1589, 0]
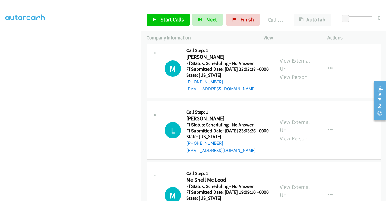
click at [297, 11] on link "View External Url" at bounding box center [295, 2] width 30 height 15
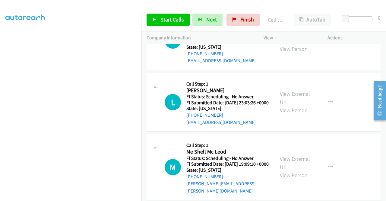
scroll to position [1650, 0]
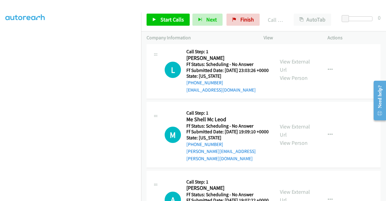
click at [293, 12] on link "View External Url" at bounding box center [295, 4] width 30 height 15
click at [175, 17] on span "Start Calls" at bounding box center [172, 19] width 24 height 7
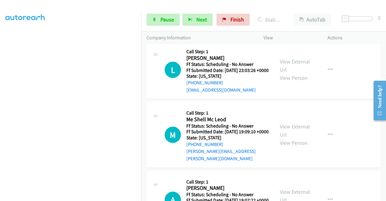
scroll to position [1663, 0]
drag, startPoint x: 168, startPoint y: 21, endPoint x: 154, endPoint y: 38, distance: 21.6
click at [168, 21] on span "Pause" at bounding box center [167, 19] width 14 height 7
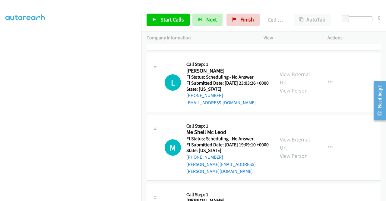
scroll to position [1675, 0]
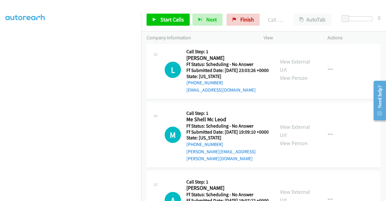
drag, startPoint x: 346, startPoint y: 89, endPoint x: 338, endPoint y: 89, distance: 7.5
drag, startPoint x: 173, startPoint y: 19, endPoint x: 181, endPoint y: 43, distance: 25.3
click at [173, 19] on span "Start Calls" at bounding box center [172, 19] width 24 height 7
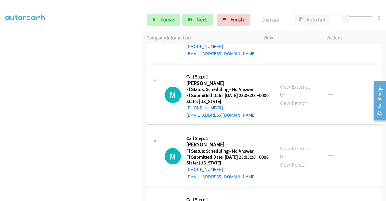
scroll to position [1555, 0]
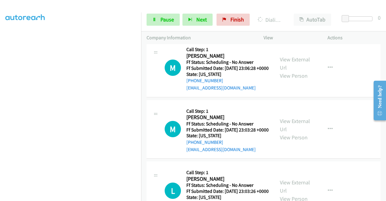
click at [133, 6] on div at bounding box center [190, 11] width 381 height 23
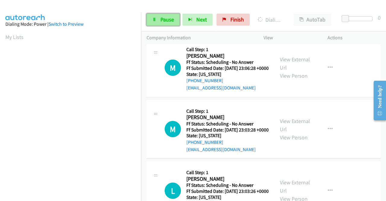
drag, startPoint x: 159, startPoint y: 17, endPoint x: 154, endPoint y: 23, distance: 7.5
click at [159, 17] on link "Pause" at bounding box center [163, 20] width 33 height 12
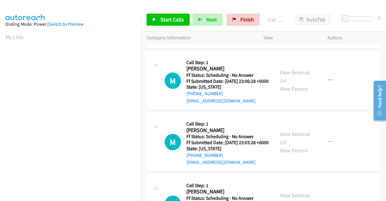
scroll to position [138, 0]
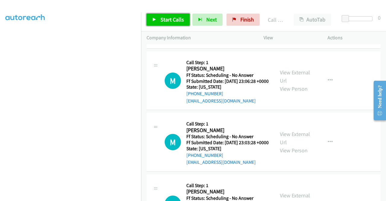
click at [175, 18] on span "Start Calls" at bounding box center [172, 19] width 24 height 7
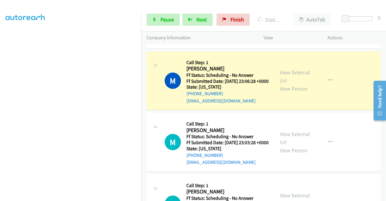
drag, startPoint x: 338, startPoint y: 155, endPoint x: 335, endPoint y: 144, distance: 12.1
click at [338, 50] on td "C Callback Scheduled Call Step: 1 [PERSON_NAME] America/New_York Ff Status: Sch…" at bounding box center [263, 13] width 245 height 74
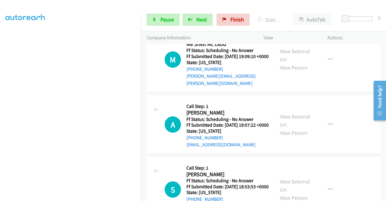
scroll to position [1766, 0]
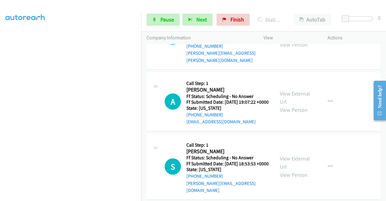
scroll to position [1796, 0]
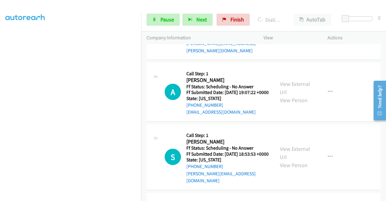
click at [298, 30] on link "View External Url" at bounding box center [295, 22] width 30 height 15
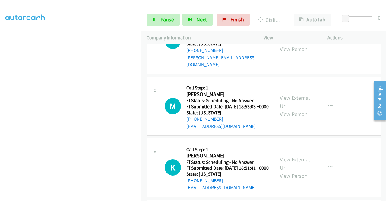
scroll to position [1947, 0]
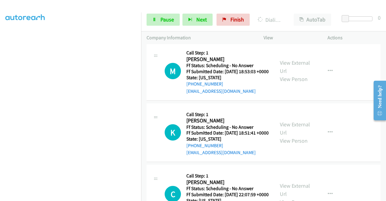
click at [290, 9] on link "View External Url" at bounding box center [295, 1] width 30 height 15
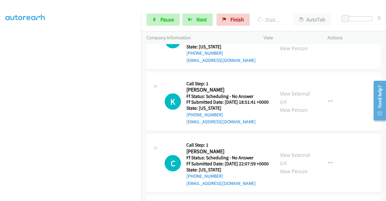
scroll to position [2037, 0]
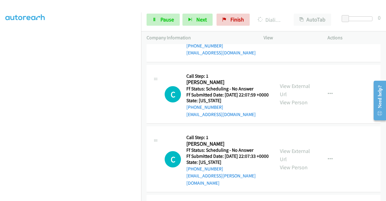
scroll to position [2153, 0]
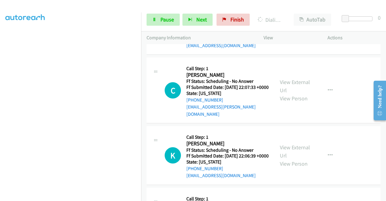
scroll to position [2213, 0]
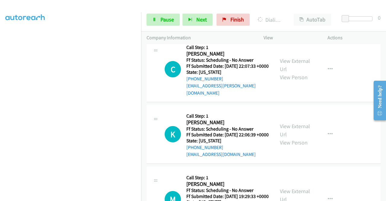
click at [291, 8] on link "View External Url" at bounding box center [295, -1] width 30 height 15
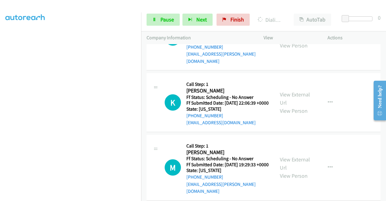
scroll to position [2274, 0]
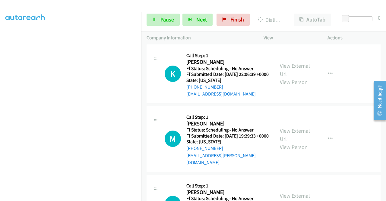
click at [287, 12] on link "View External Url" at bounding box center [295, 4] width 30 height 15
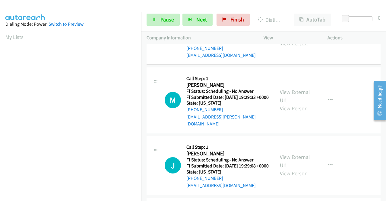
scroll to position [2334, 0]
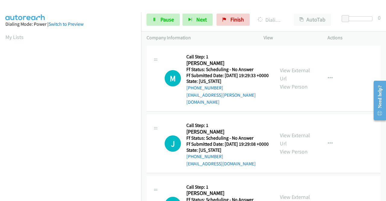
click at [293, 17] on link "View External Url" at bounding box center [295, 9] width 30 height 15
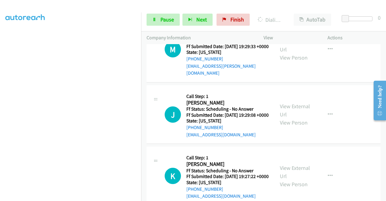
scroll to position [2407, 0]
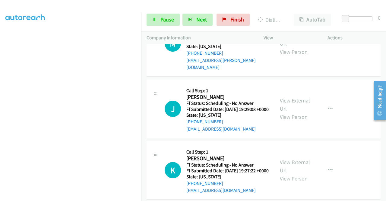
click at [291, 47] on link "View External Url" at bounding box center [295, 39] width 30 height 15
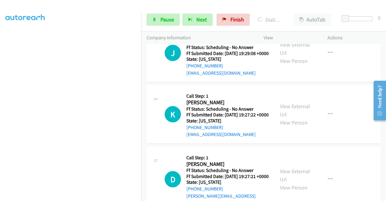
scroll to position [2468, 0]
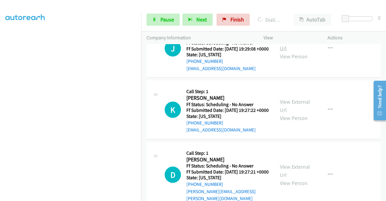
click at [295, 52] on link "View External Url" at bounding box center [295, 43] width 30 height 15
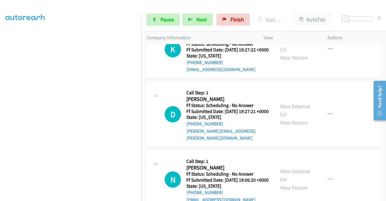
scroll to position [2588, 0]
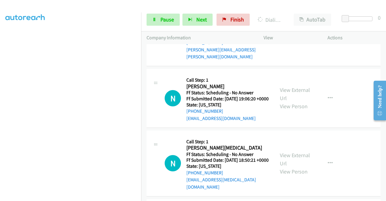
scroll to position [2618, 0]
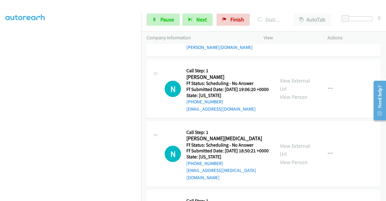
click at [300, 27] on link "View External Url" at bounding box center [295, 19] width 30 height 15
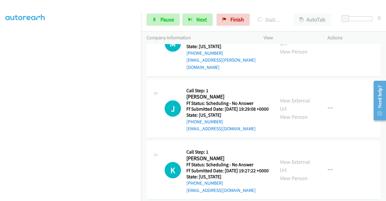
scroll to position [138, 0]
click at [130, 5] on div at bounding box center [190, 11] width 381 height 23
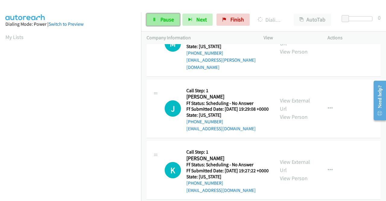
click at [163, 20] on span "Pause" at bounding box center [167, 19] width 14 height 7
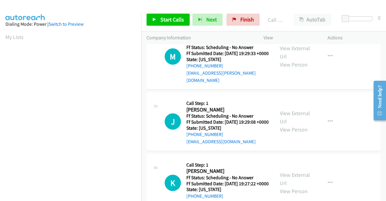
scroll to position [138, 0]
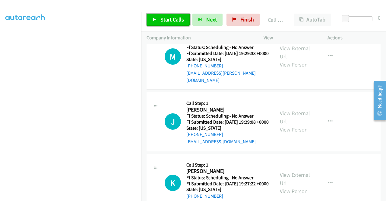
drag, startPoint x: 166, startPoint y: 21, endPoint x: 184, endPoint y: 39, distance: 25.8
click at [166, 21] on span "Start Calls" at bounding box center [172, 19] width 24 height 7
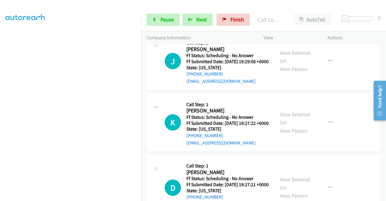
click at [223, 23] on link "Call was successful?" at bounding box center [206, 20] width 40 height 6
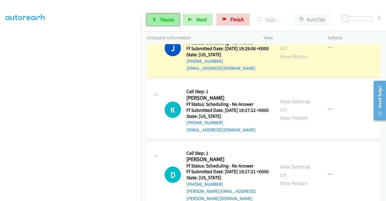
click at [163, 16] on link "Pause" at bounding box center [163, 20] width 33 height 12
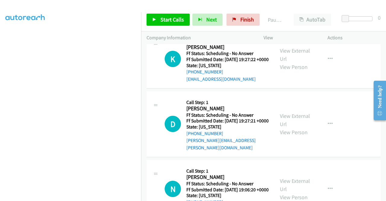
scroll to position [2541, 0]
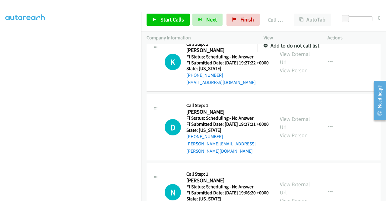
click at [219, 176] on div at bounding box center [193, 100] width 386 height 201
click at [218, 24] on link "Call was successful?" at bounding box center [206, 21] width 40 height 6
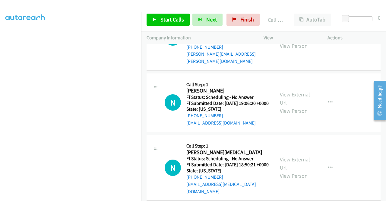
scroll to position [2661, 0]
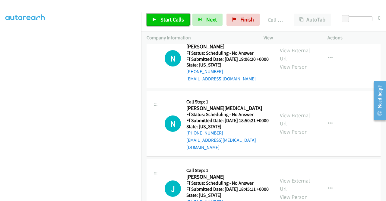
click at [176, 19] on span "Start Calls" at bounding box center [172, 19] width 24 height 7
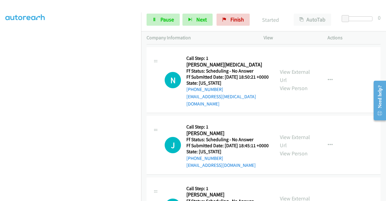
scroll to position [2722, 0]
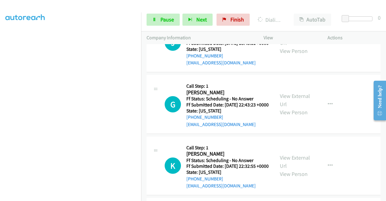
scroll to position [2842, 0]
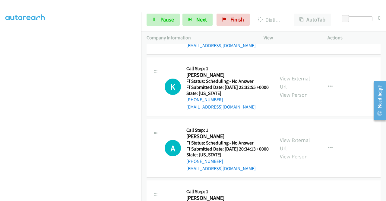
scroll to position [2933, 0]
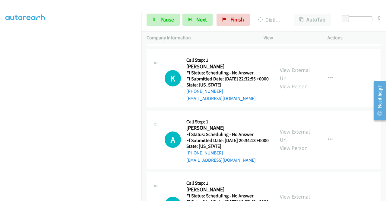
click at [295, 20] on link "View External Url" at bounding box center [295, 12] width 30 height 15
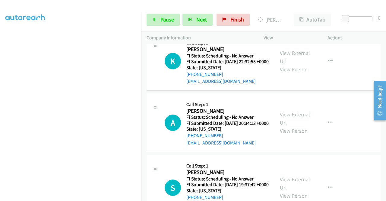
scroll to position [0, 0]
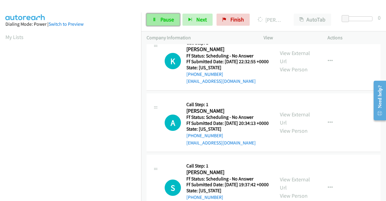
click at [165, 20] on span "Pause" at bounding box center [167, 19] width 14 height 7
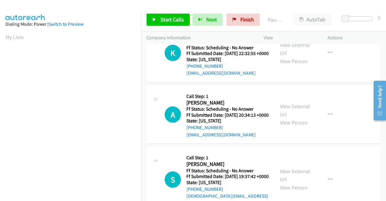
scroll to position [2976, 0]
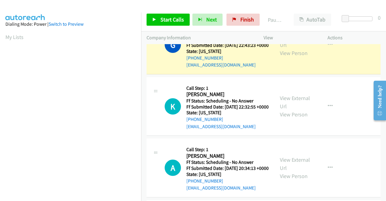
scroll to position [2885, 0]
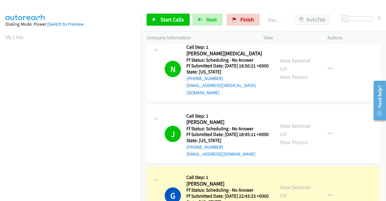
scroll to position [2734, 0]
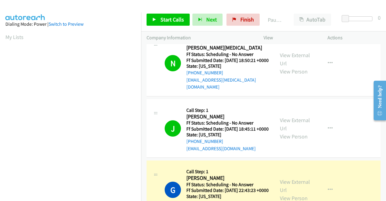
scroll to position [2644, 0]
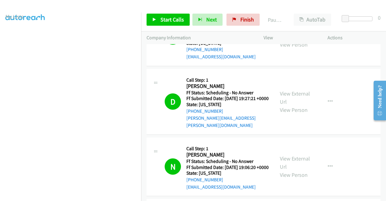
scroll to position [0, 0]
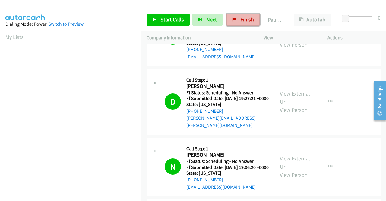
click at [240, 20] on span "Finish" at bounding box center [247, 19] width 14 height 7
